Goal: Task Accomplishment & Management: Complete application form

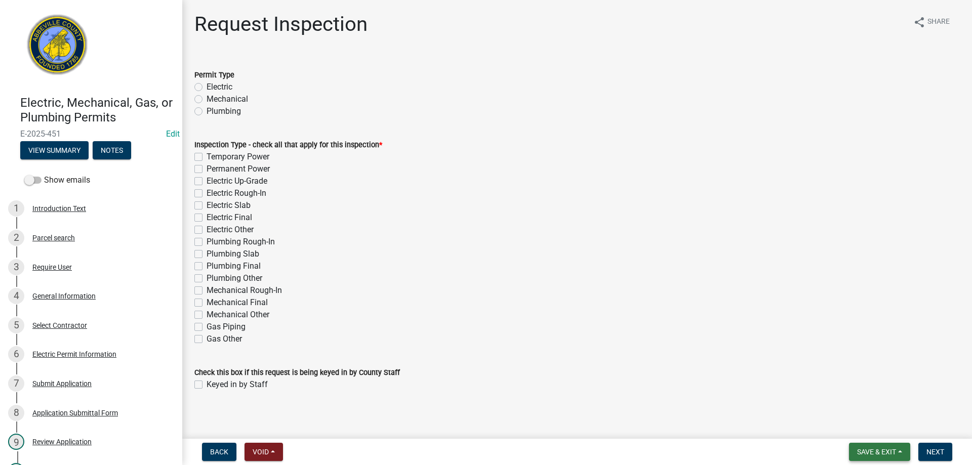
click at [876, 448] on span "Save & Exit" at bounding box center [876, 452] width 39 height 8
click at [871, 428] on button "Save & Exit" at bounding box center [869, 426] width 81 height 24
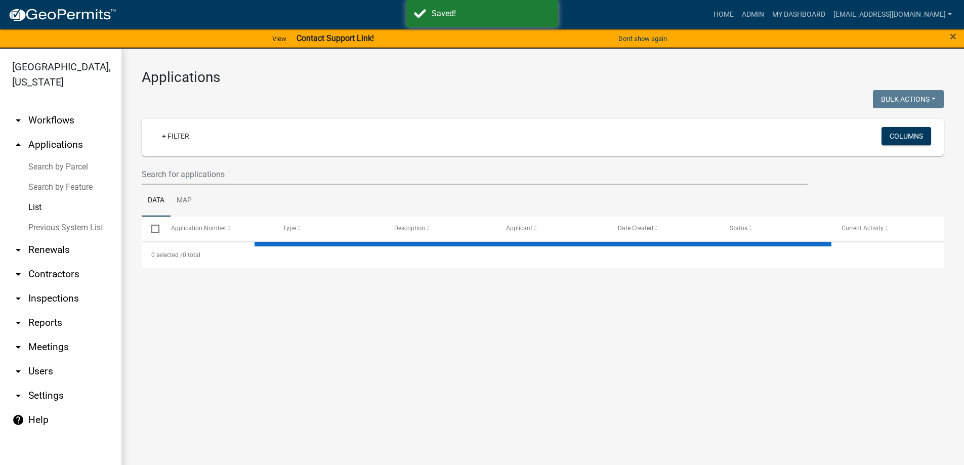
select select "3: 100"
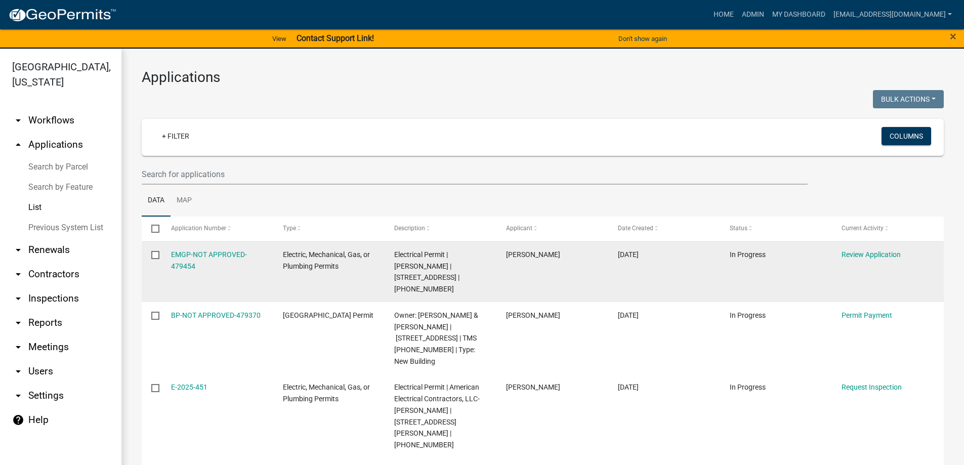
scroll to position [51, 0]
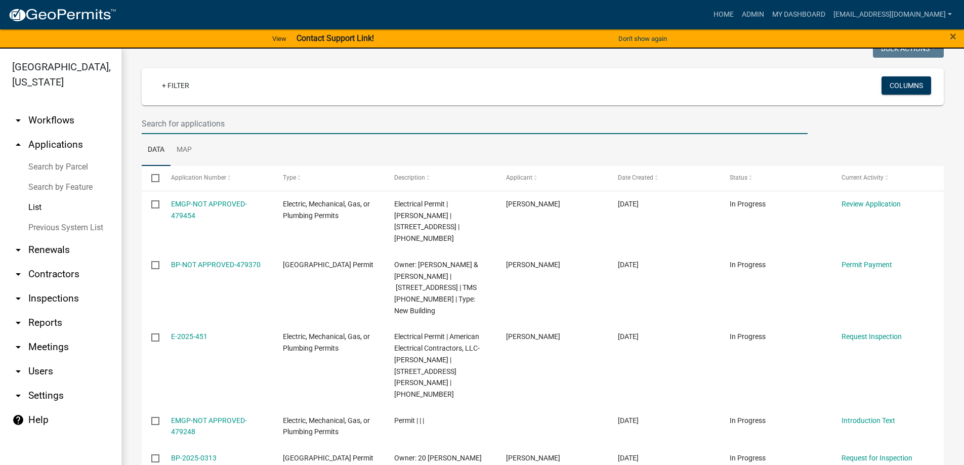
click at [201, 118] on input "text" at bounding box center [475, 123] width 666 height 21
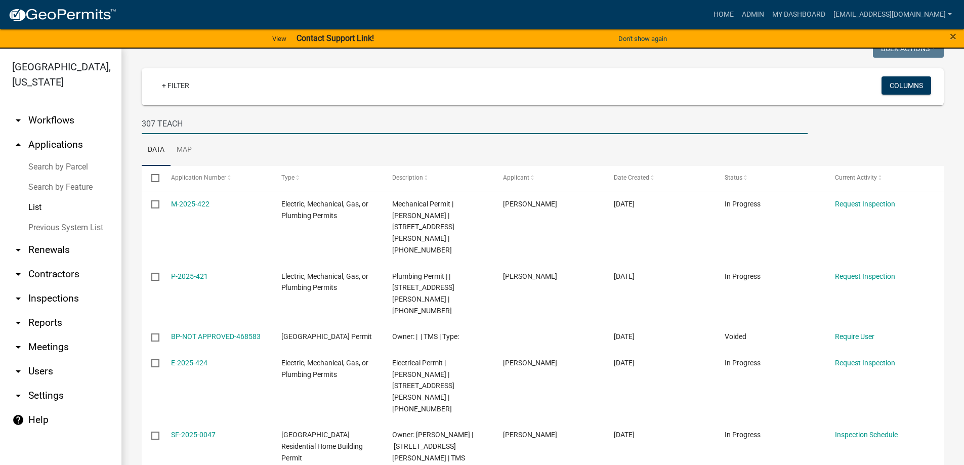
type input "307 TEACH"
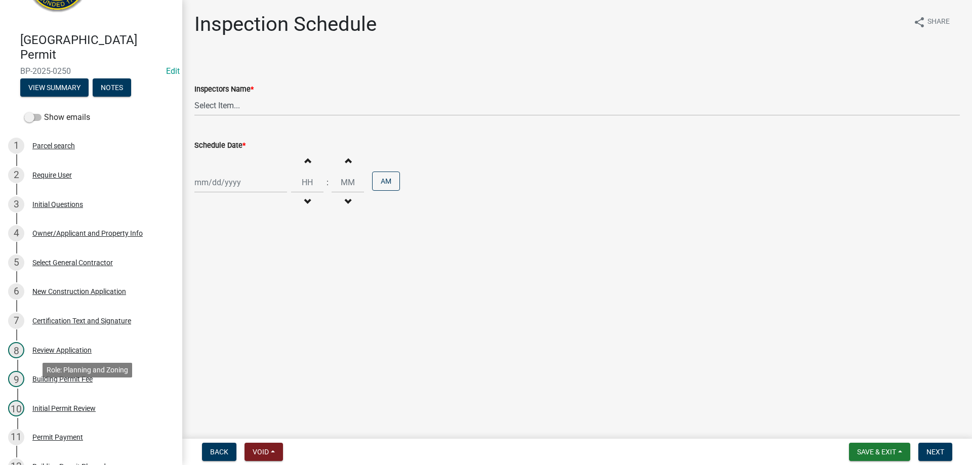
scroll to position [202, 0]
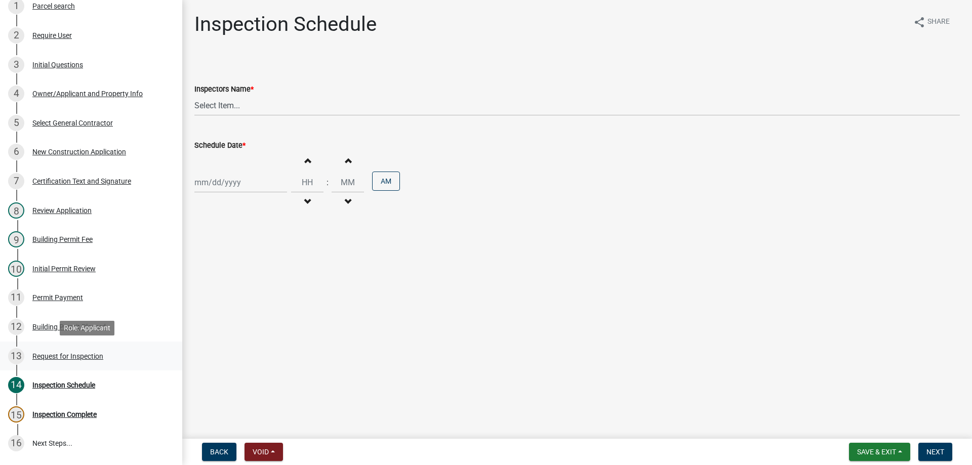
click at [46, 355] on div "Request for Inspection" at bounding box center [67, 356] width 71 height 7
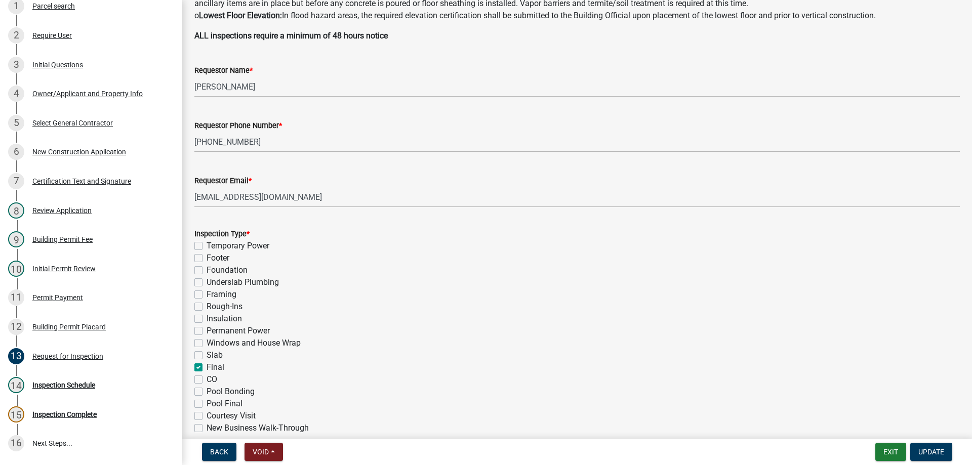
scroll to position [240, 0]
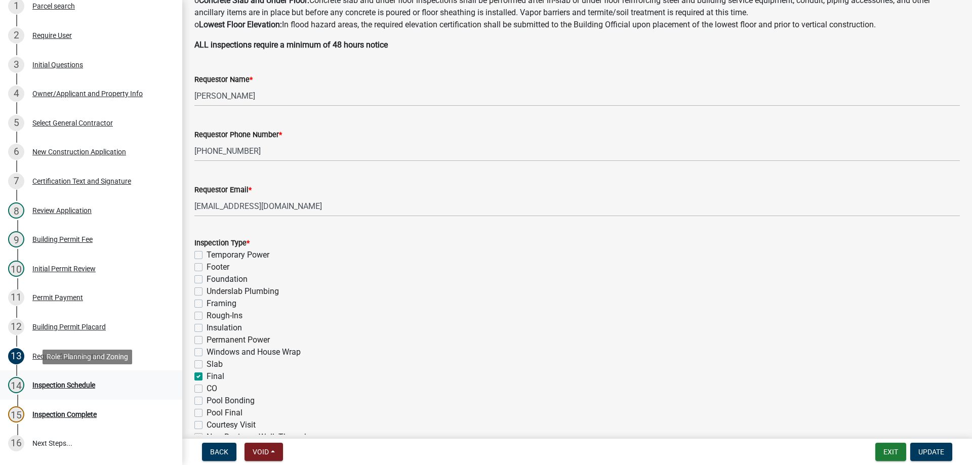
click at [77, 384] on div "Inspection Schedule" at bounding box center [63, 385] width 63 height 7
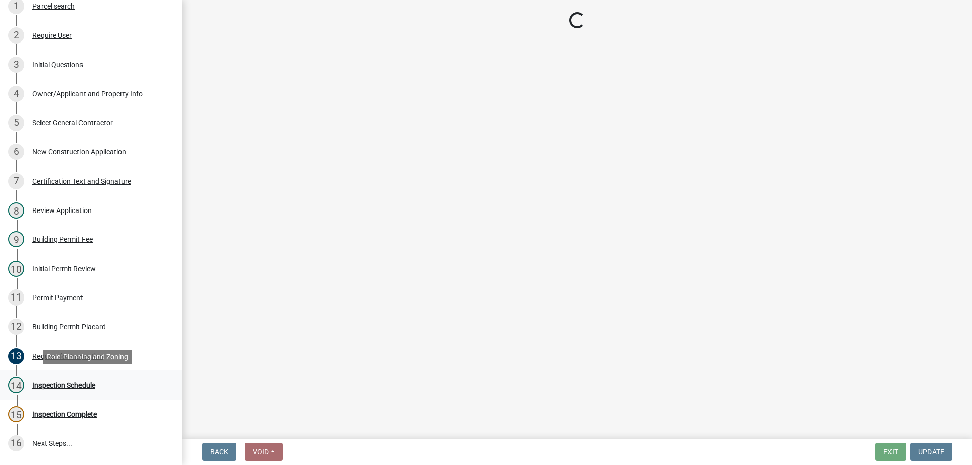
scroll to position [0, 0]
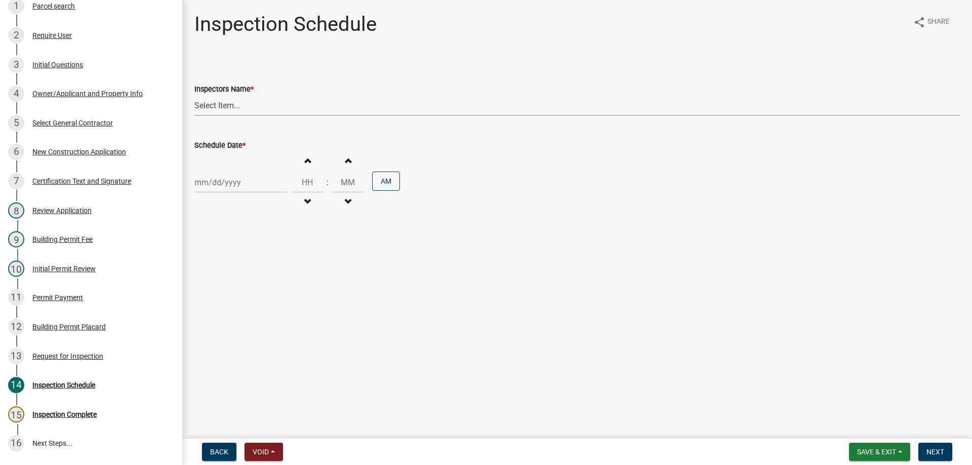
click at [232, 110] on select "Select Item... aprice@abbevillecountysc.com (Andrew M. Price) soshields@abbevil…" at bounding box center [576, 105] width 765 height 21
select select "56be3ac8-4e2d-49a7-9260-658958e29c03"
click at [194, 95] on select "Select Item... aprice@abbevillecountysc.com (Andrew M. Price) soshields@abbevil…" at bounding box center [576, 105] width 765 height 21
click at [227, 182] on div at bounding box center [240, 182] width 93 height 21
select select "9"
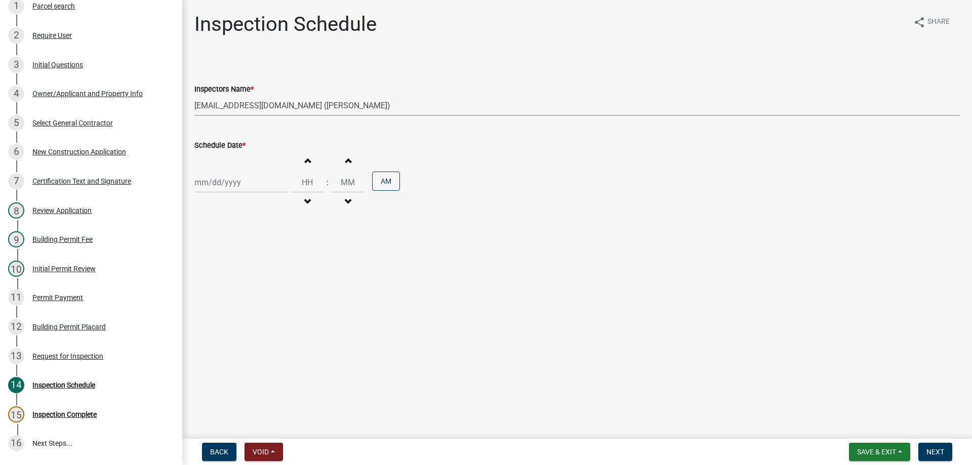
select select "2025"
drag, startPoint x: 223, startPoint y: 267, endPoint x: 232, endPoint y: 228, distance: 39.9
click at [224, 266] on div "16" at bounding box center [221, 269] width 16 height 16
type input "[DATE]"
click at [302, 186] on input "Hours" at bounding box center [307, 182] width 32 height 21
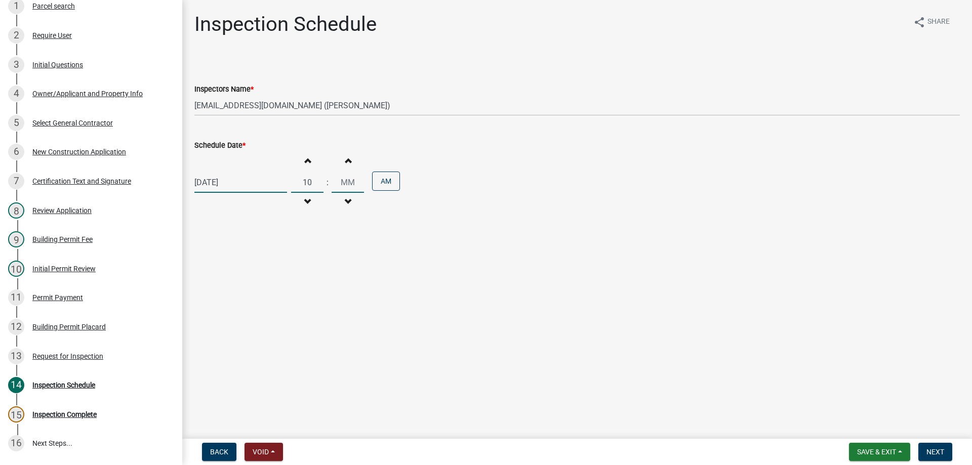
type input "10"
type input "00"
click at [947, 448] on button "Next" at bounding box center [935, 452] width 34 height 18
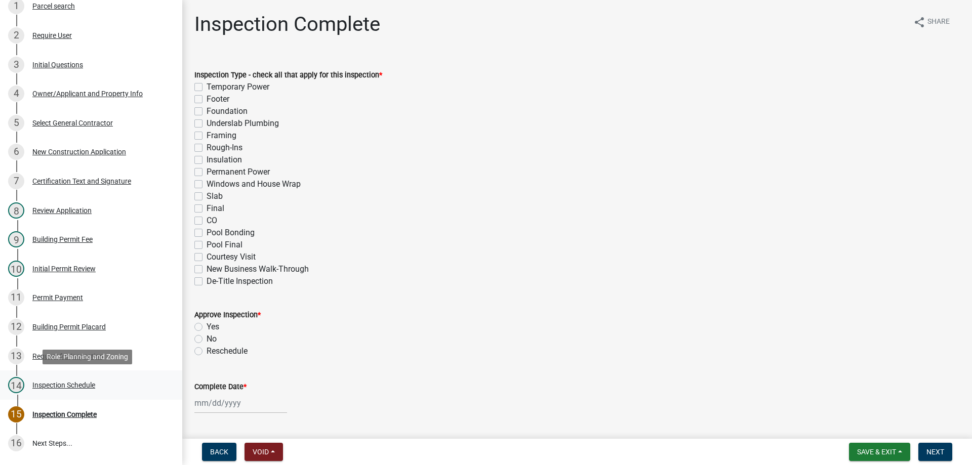
click at [92, 383] on div "Inspection Schedule" at bounding box center [63, 385] width 63 height 7
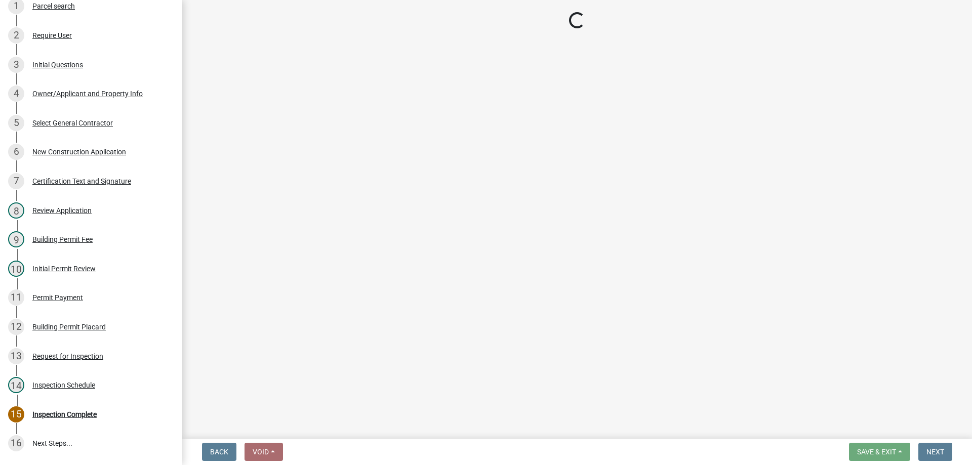
select select "56be3ac8-4e2d-49a7-9260-658958e29c03"
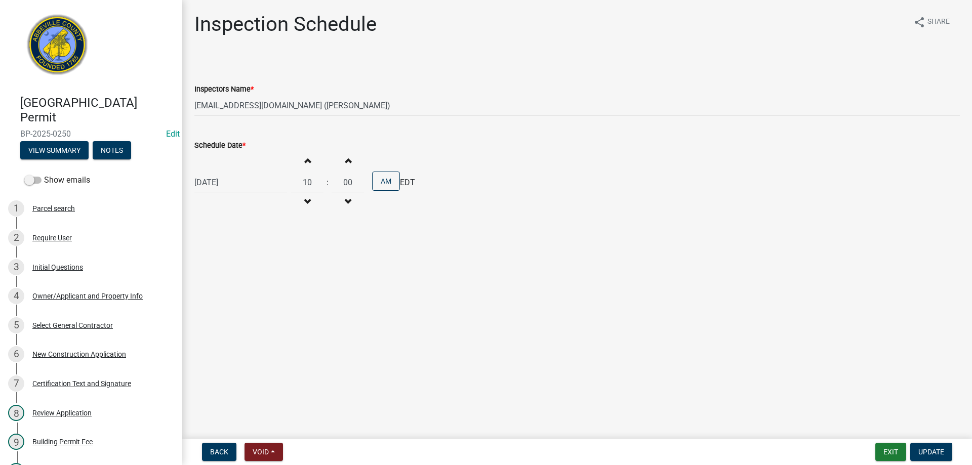
click at [945, 461] on nav "Back Void Withdraw Lock Expire Void Exit Update" at bounding box center [577, 452] width 790 height 26
click at [894, 451] on button "Exit" at bounding box center [890, 452] width 31 height 18
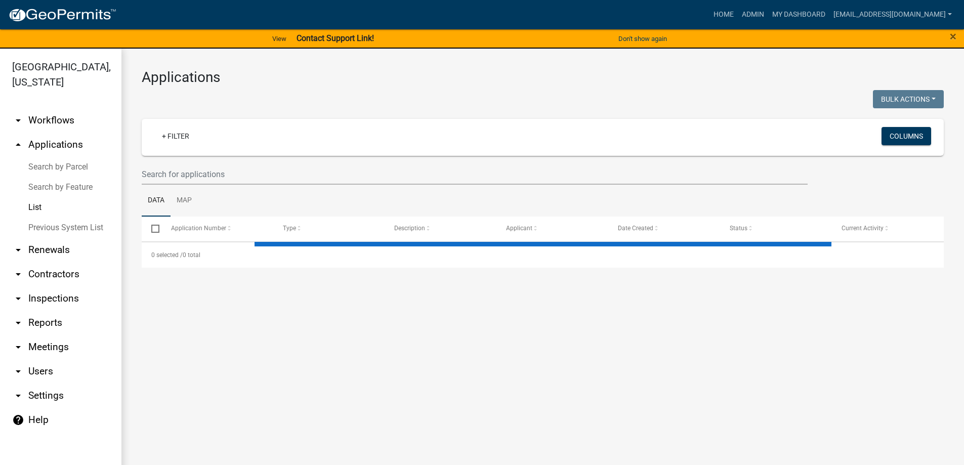
select select "3: 100"
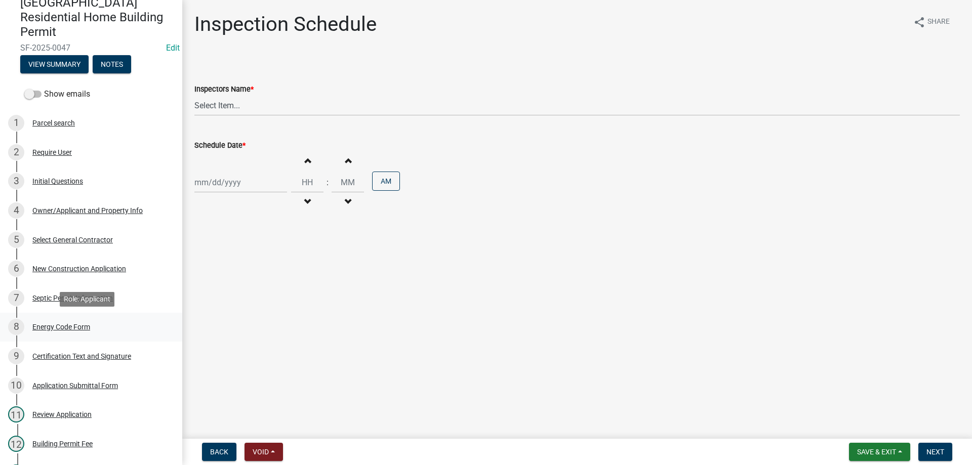
scroll to position [101, 0]
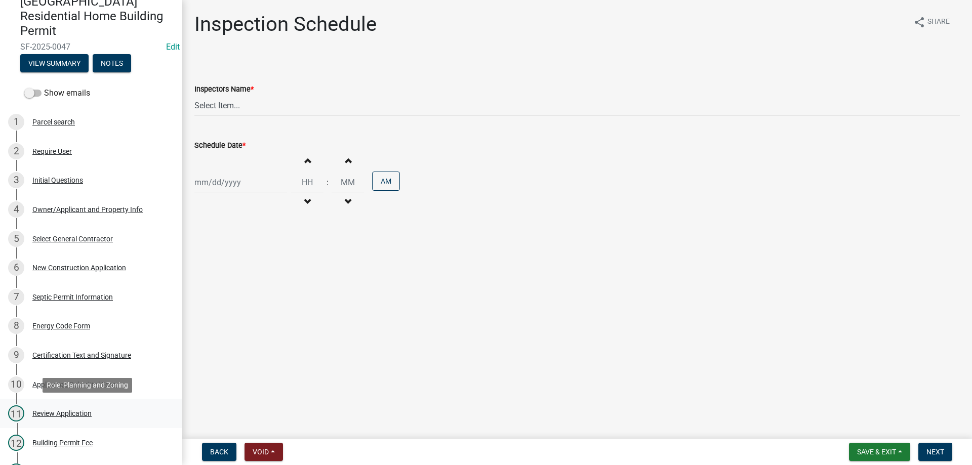
click at [65, 415] on div "Review Application" at bounding box center [61, 413] width 59 height 7
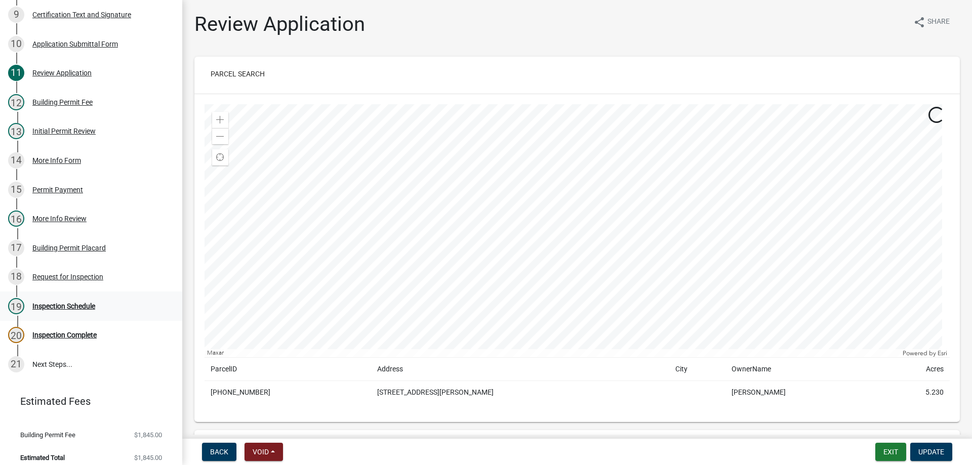
scroll to position [450, 0]
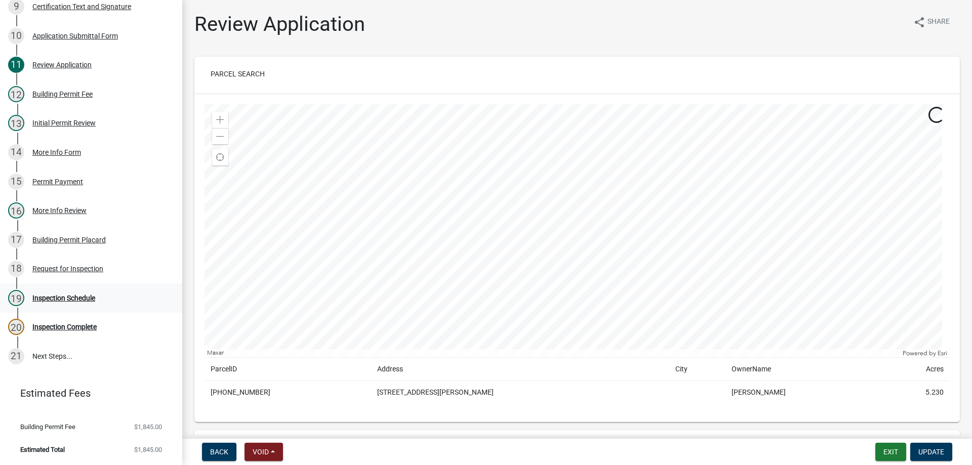
click at [62, 299] on div "Inspection Schedule" at bounding box center [63, 298] width 63 height 7
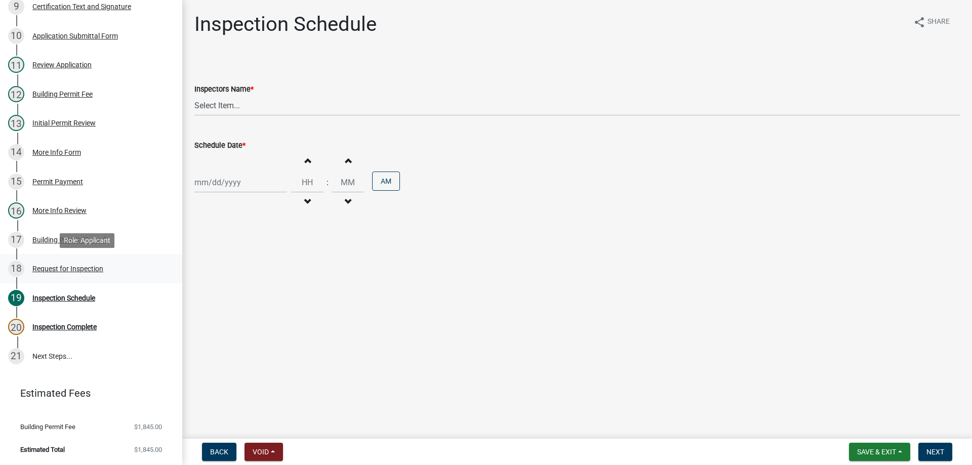
click at [64, 265] on div "Request for Inspection" at bounding box center [67, 268] width 71 height 7
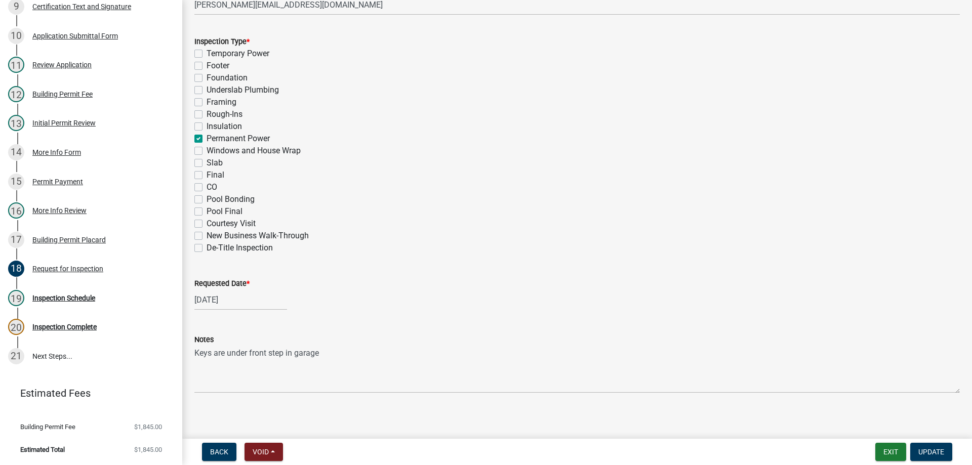
scroll to position [448, 0]
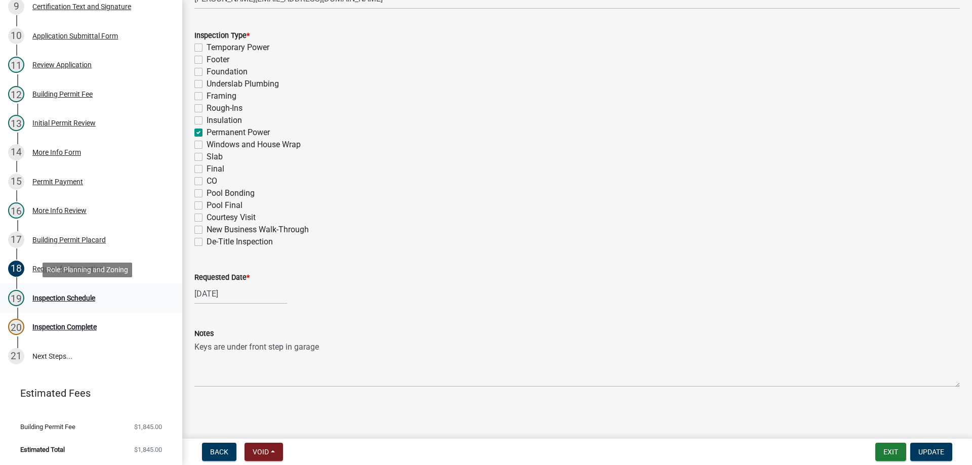
click at [56, 295] on div "Inspection Schedule" at bounding box center [63, 298] width 63 height 7
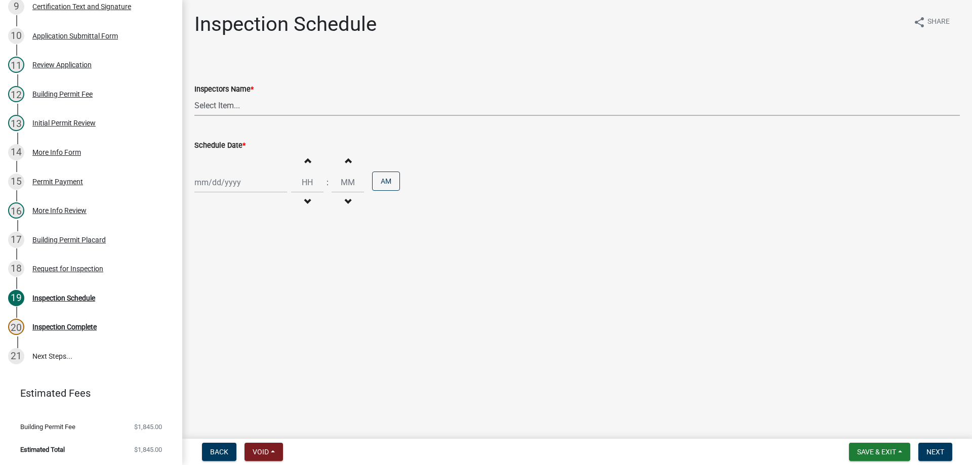
click at [240, 112] on select "Select Item... [EMAIL_ADDRESS][DOMAIN_NAME] ([PERSON_NAME]) [EMAIL_ADDRESS][DOM…" at bounding box center [576, 105] width 765 height 21
select select "56be3ac8-4e2d-49a7-9260-658958e29c03"
click at [194, 95] on select "Select Item... [EMAIL_ADDRESS][DOMAIN_NAME] ([PERSON_NAME]) [EMAIL_ADDRESS][DOM…" at bounding box center [576, 105] width 765 height 21
select select "9"
select select "2025"
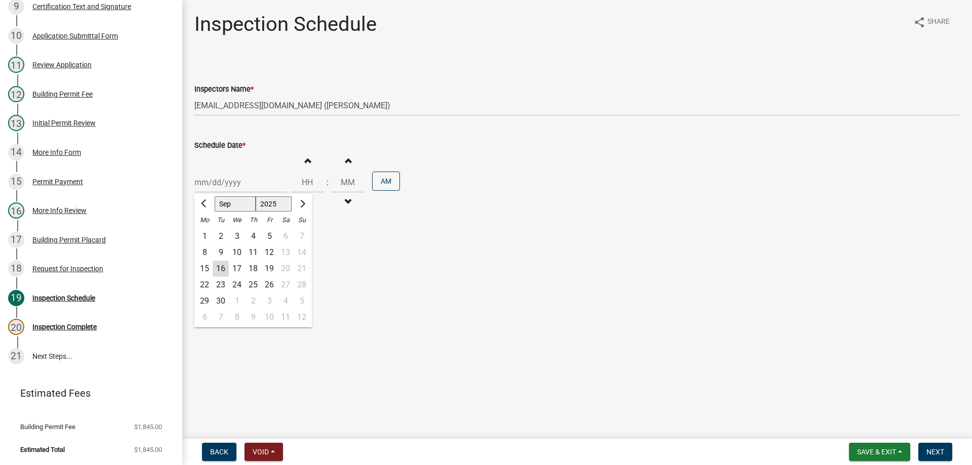
click at [254, 189] on div "[PERSON_NAME] Feb Mar Apr [PERSON_NAME][DATE] Oct Nov [DATE] 1526 1527 1528 152…" at bounding box center [240, 182] width 93 height 21
click at [217, 268] on div "16" at bounding box center [221, 269] width 16 height 16
type input "[DATE]"
click at [303, 184] on input "Hours" at bounding box center [307, 182] width 32 height 21
select select "9"
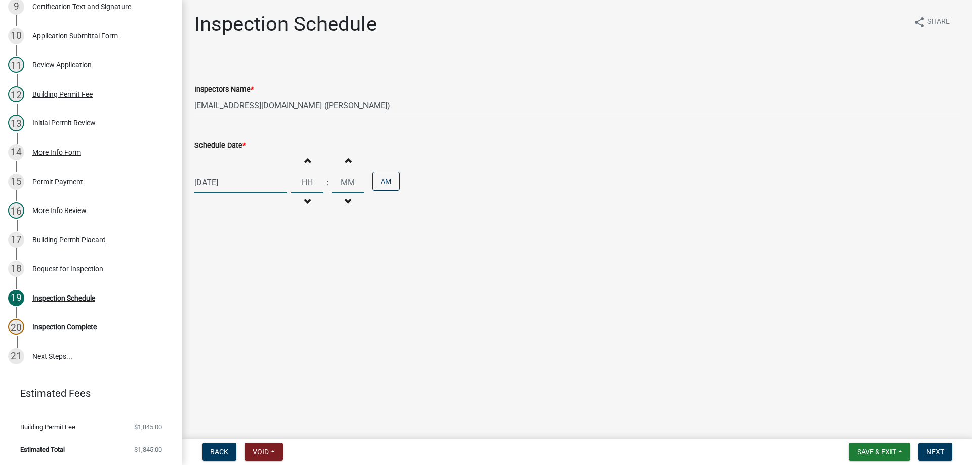
select select "2025"
click at [248, 182] on div "[DATE] [PERSON_NAME] Apr May Jun [DATE] Aug Sep Oct Nov [DATE] 1526 1527 1528 1…" at bounding box center [240, 182] width 93 height 21
click at [238, 263] on div "17" at bounding box center [237, 269] width 16 height 16
type input "[DATE]"
click at [307, 184] on input "Hours" at bounding box center [307, 182] width 32 height 21
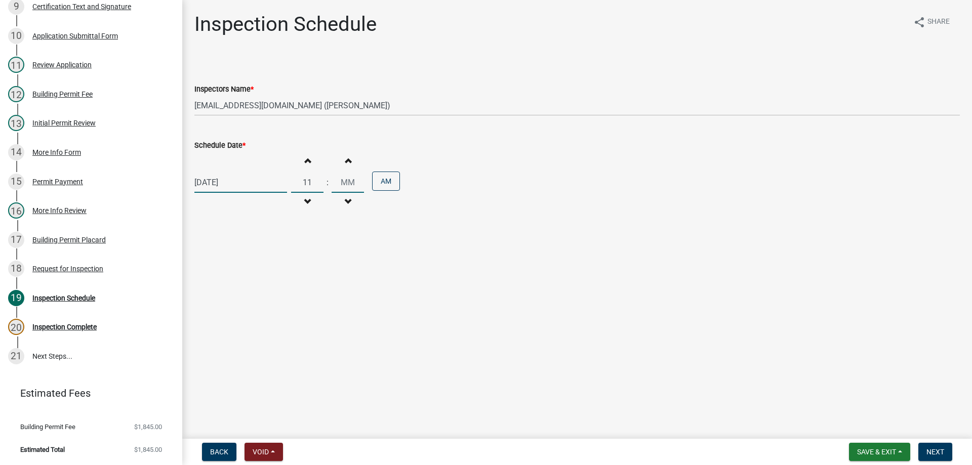
type input "11"
type input "00"
click at [344, 180] on input "00" at bounding box center [348, 182] width 32 height 21
click at [940, 452] on span "Next" at bounding box center [935, 452] width 18 height 8
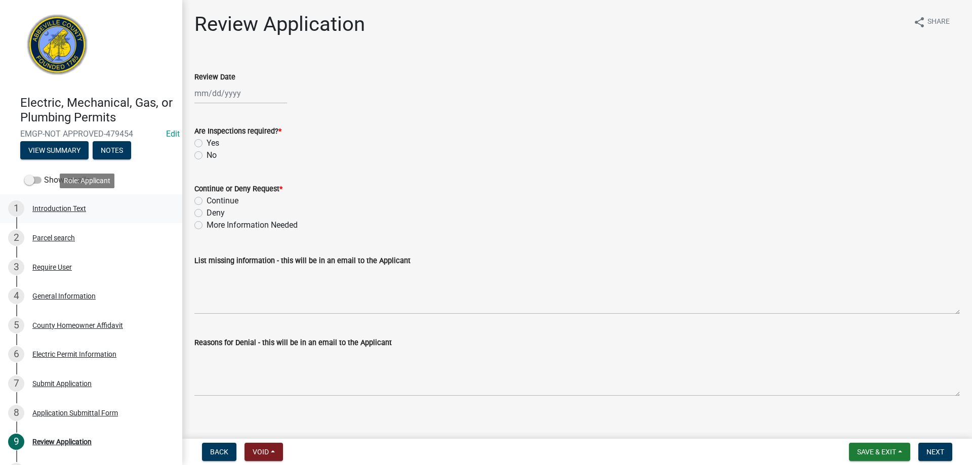
click at [48, 206] on div "Introduction Text" at bounding box center [59, 208] width 54 height 7
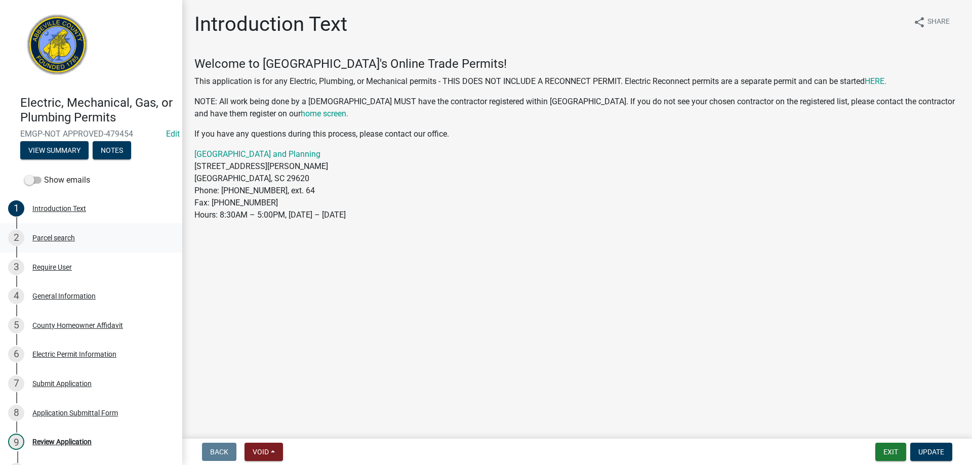
click at [58, 232] on div "2 Parcel search" at bounding box center [87, 238] width 158 height 16
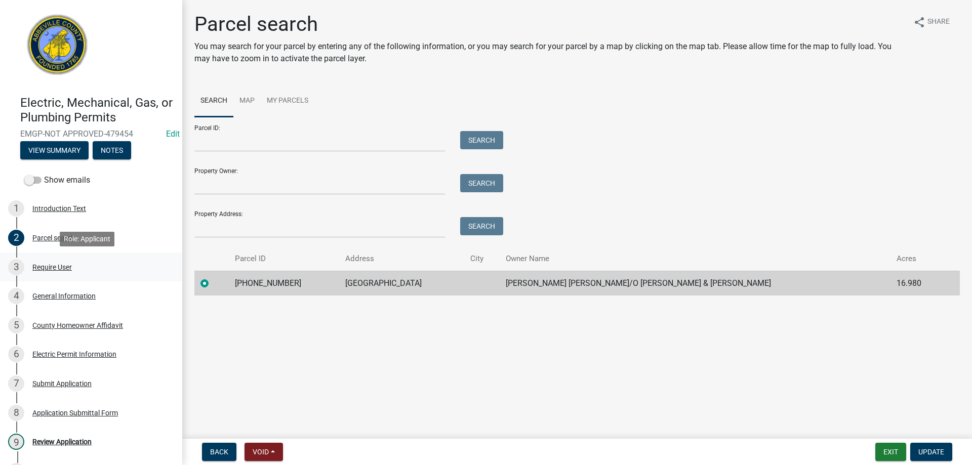
click at [50, 264] on div "Require User" at bounding box center [51, 267] width 39 height 7
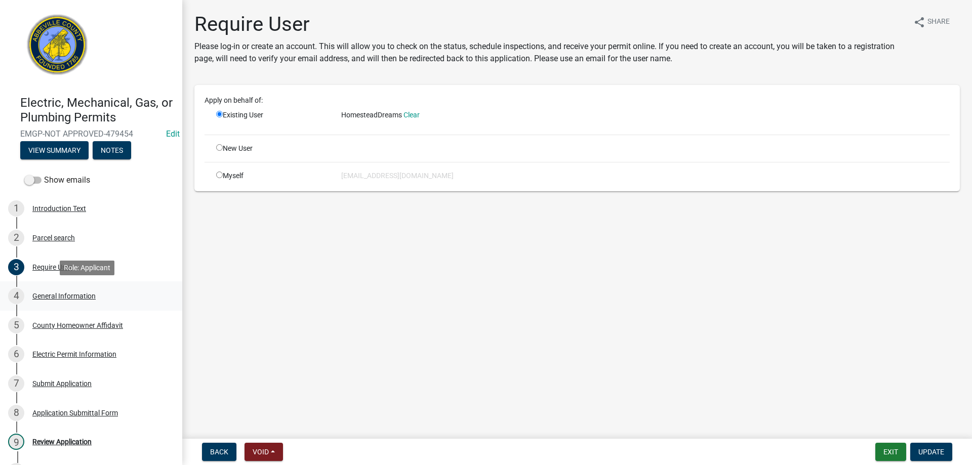
click at [47, 295] on div "General Information" at bounding box center [63, 296] width 63 height 7
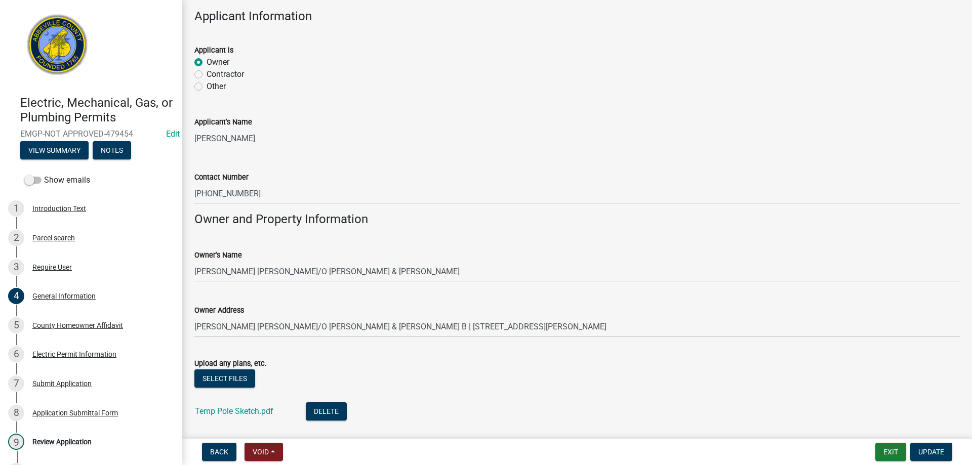
scroll to position [658, 0]
